Goal: Find specific page/section

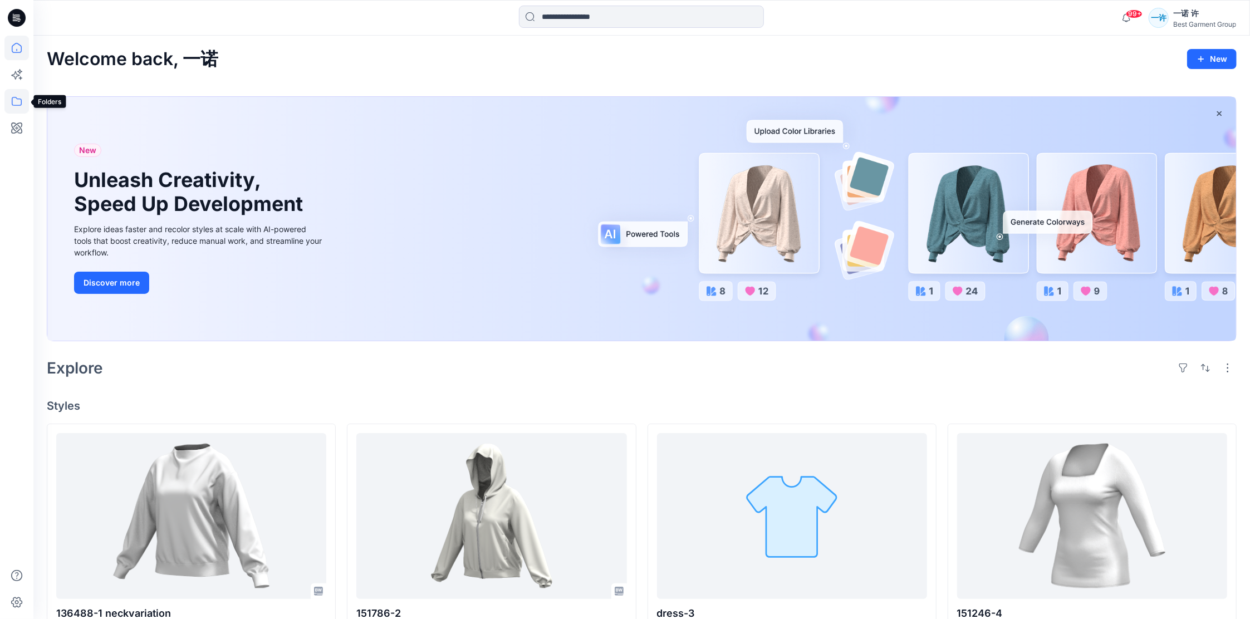
click at [17, 96] on icon at bounding box center [16, 101] width 24 height 24
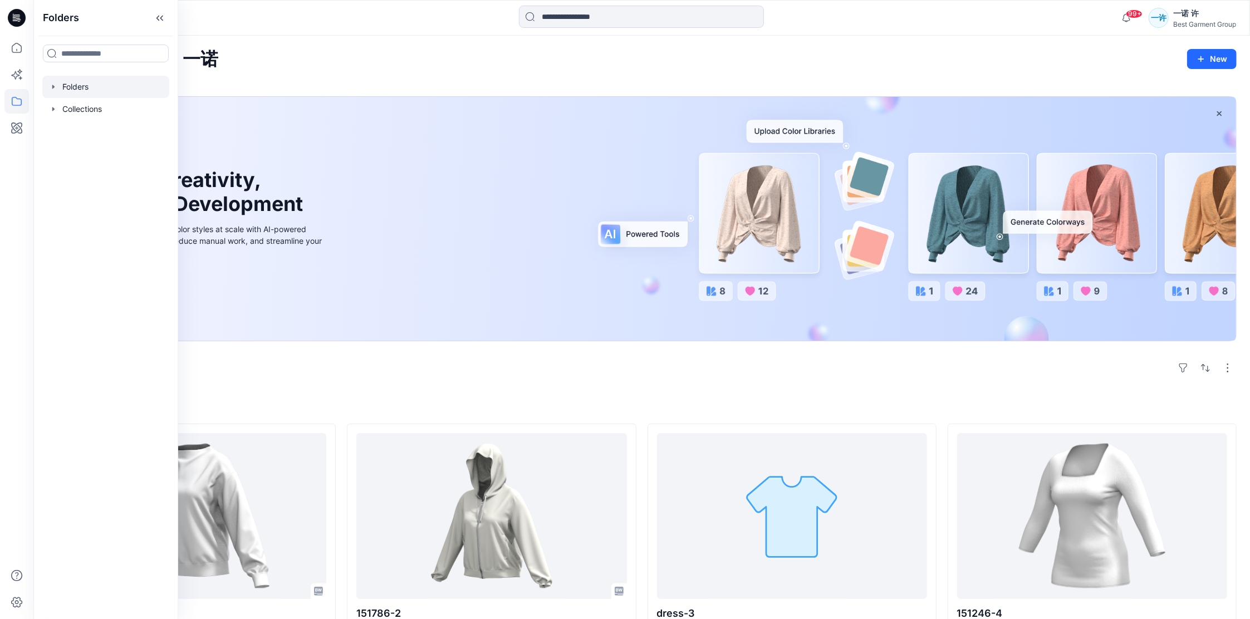
click at [99, 89] on div at bounding box center [105, 87] width 127 height 22
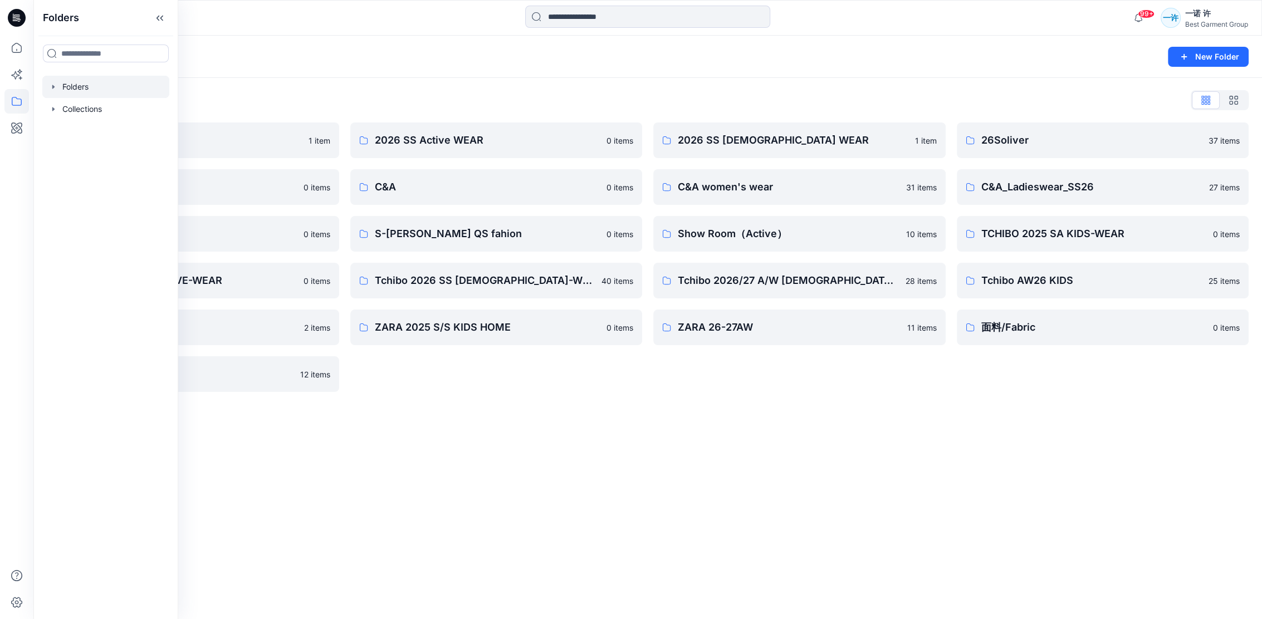
click at [799, 439] on div "Folders New Folder Folders List 2026 Kid （[GEOGRAPHIC_DATA]） 1 item Block Patte…" at bounding box center [647, 327] width 1228 height 583
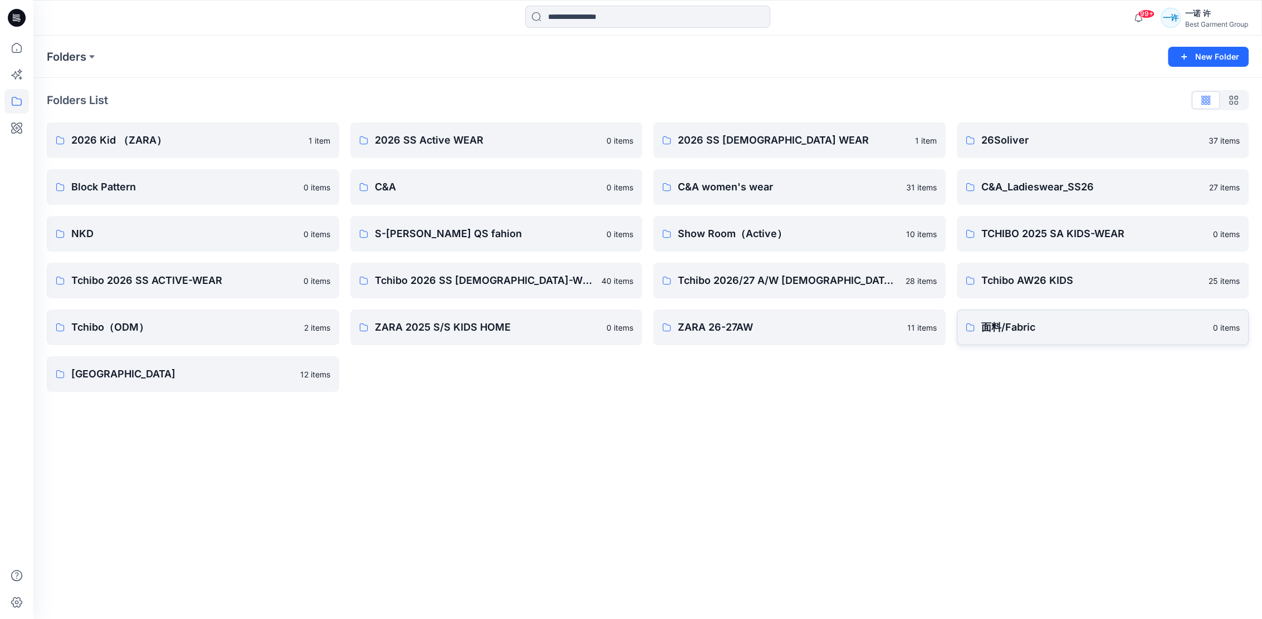
click at [1004, 320] on p "面料/Fabric" at bounding box center [1093, 328] width 225 height 16
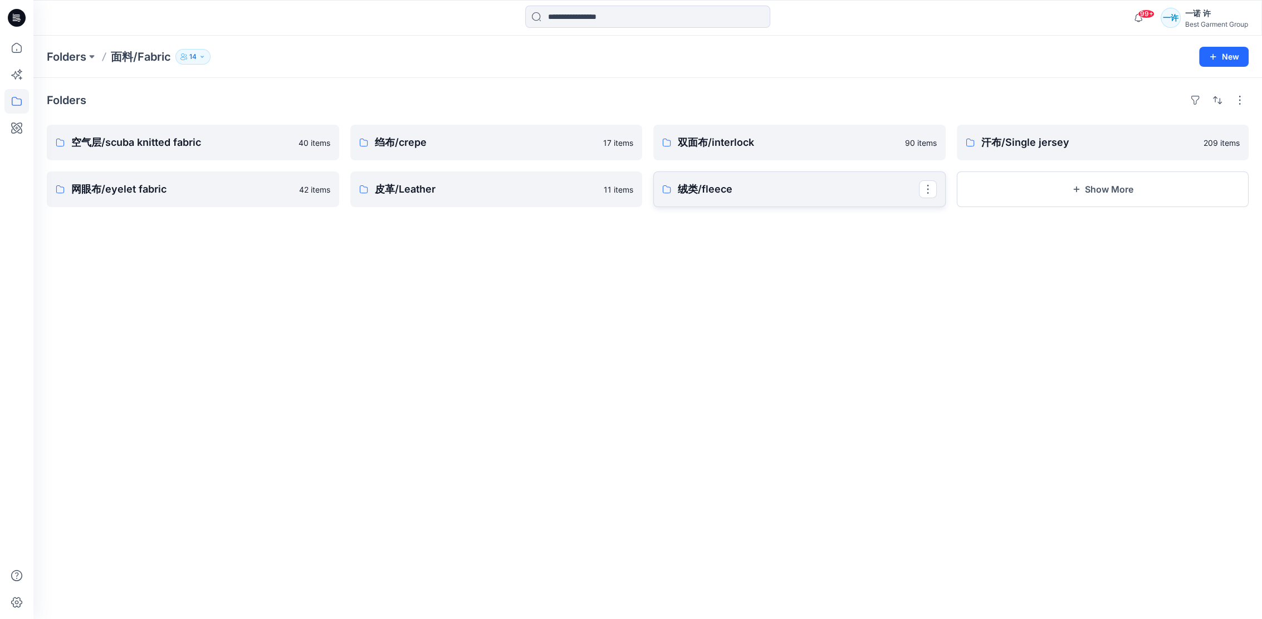
click at [837, 195] on p "绒类/fleece" at bounding box center [798, 189] width 241 height 16
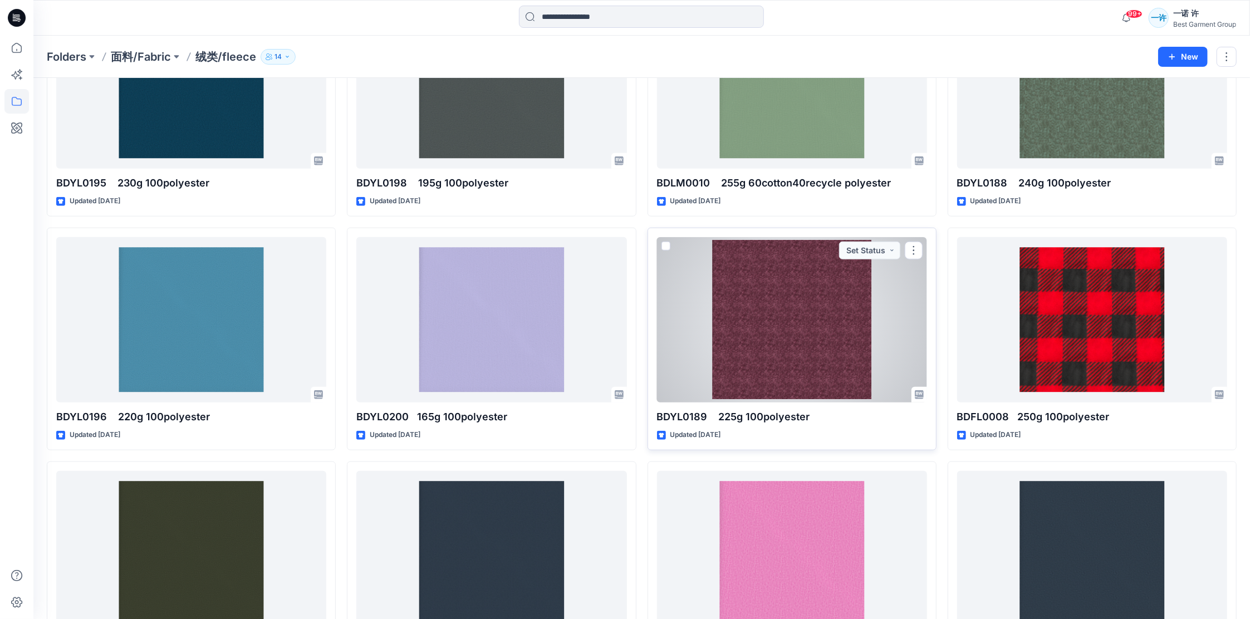
scroll to position [843, 0]
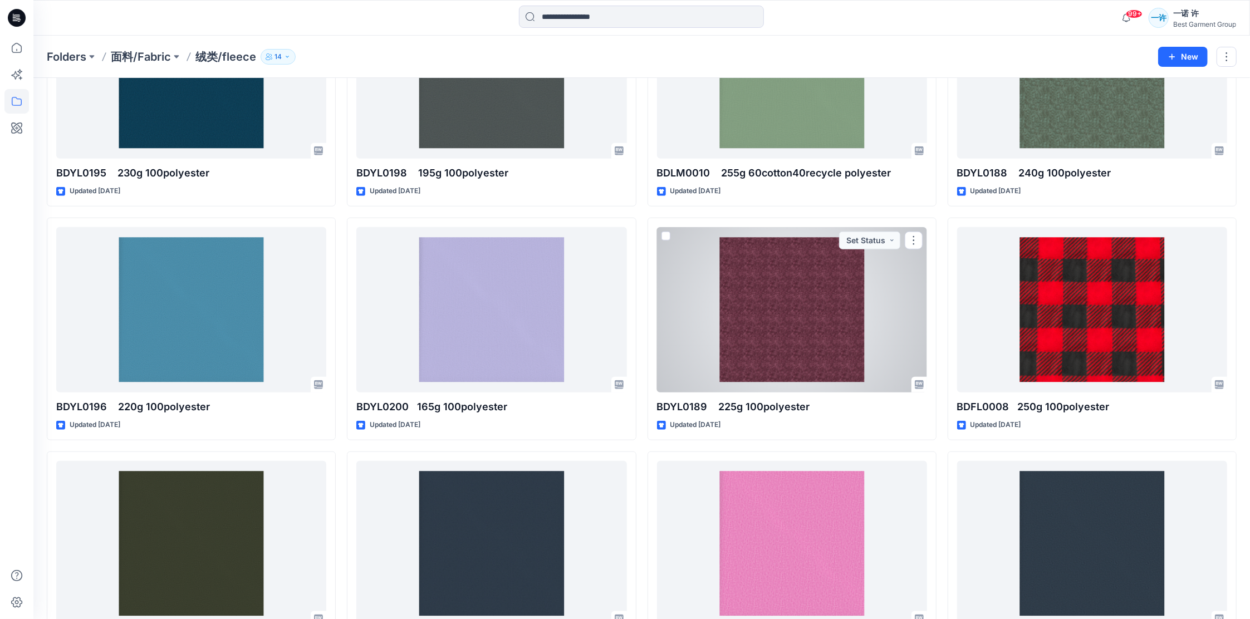
click at [753, 319] on div at bounding box center [792, 310] width 270 height 166
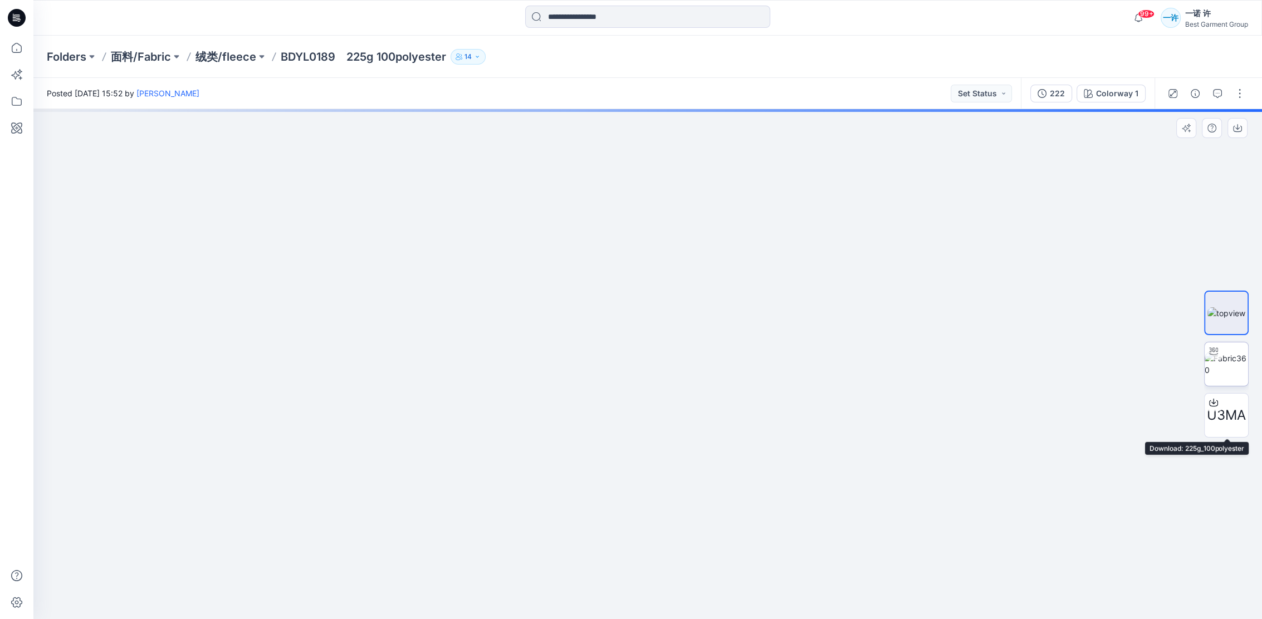
click at [1224, 359] on img at bounding box center [1225, 363] width 43 height 23
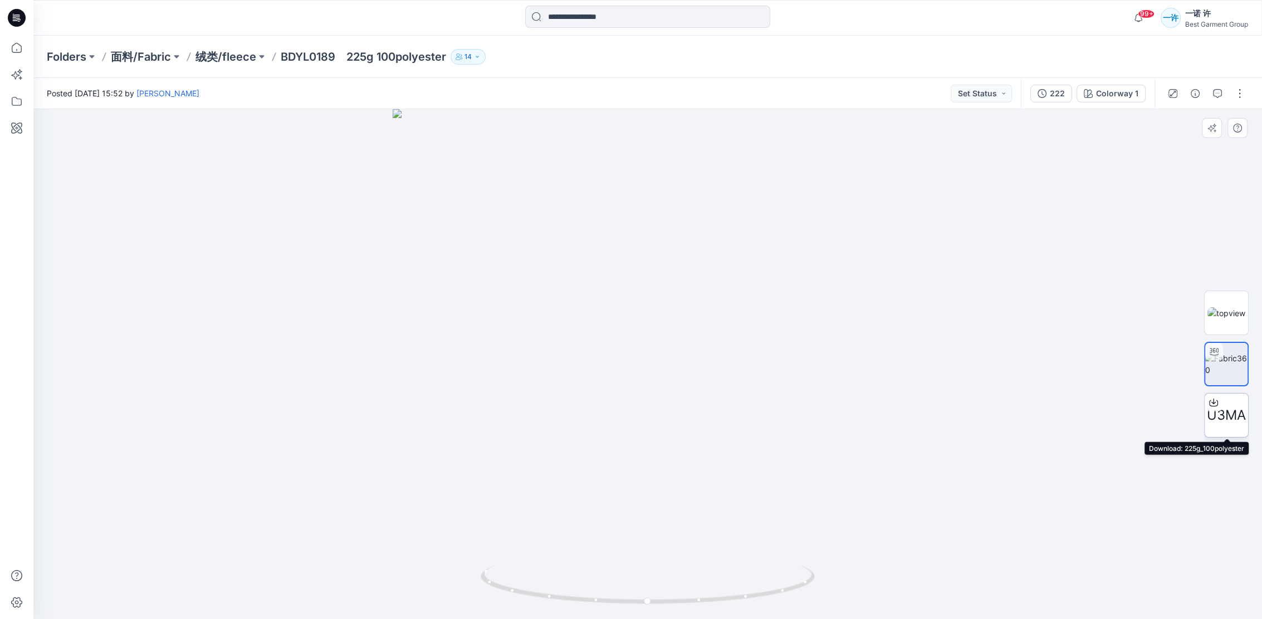
click at [1224, 405] on span "U3MA" at bounding box center [1225, 415] width 39 height 20
